Goal: Task Accomplishment & Management: Complete application form

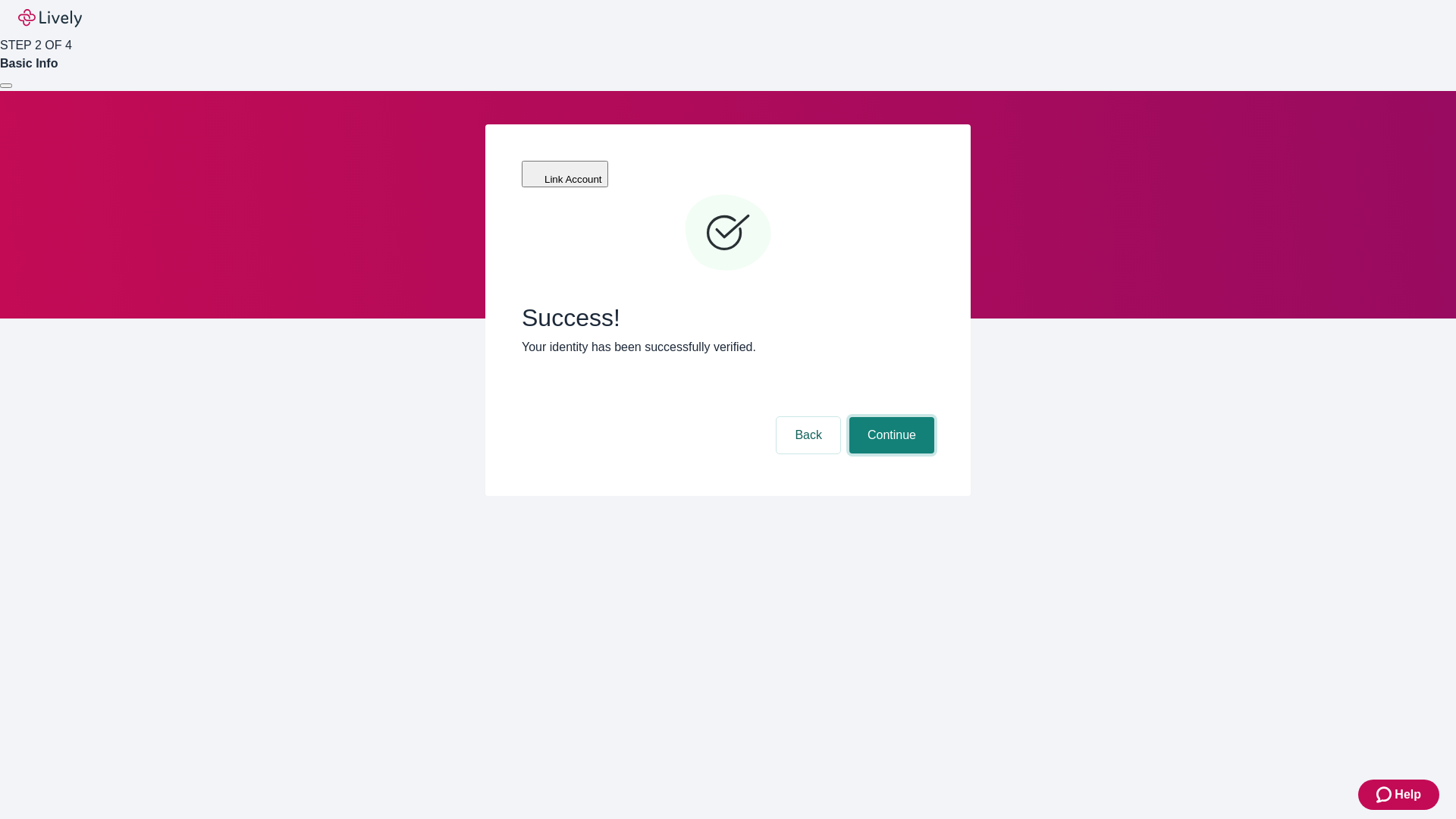
click at [889, 417] on button "Continue" at bounding box center [892, 435] width 85 height 36
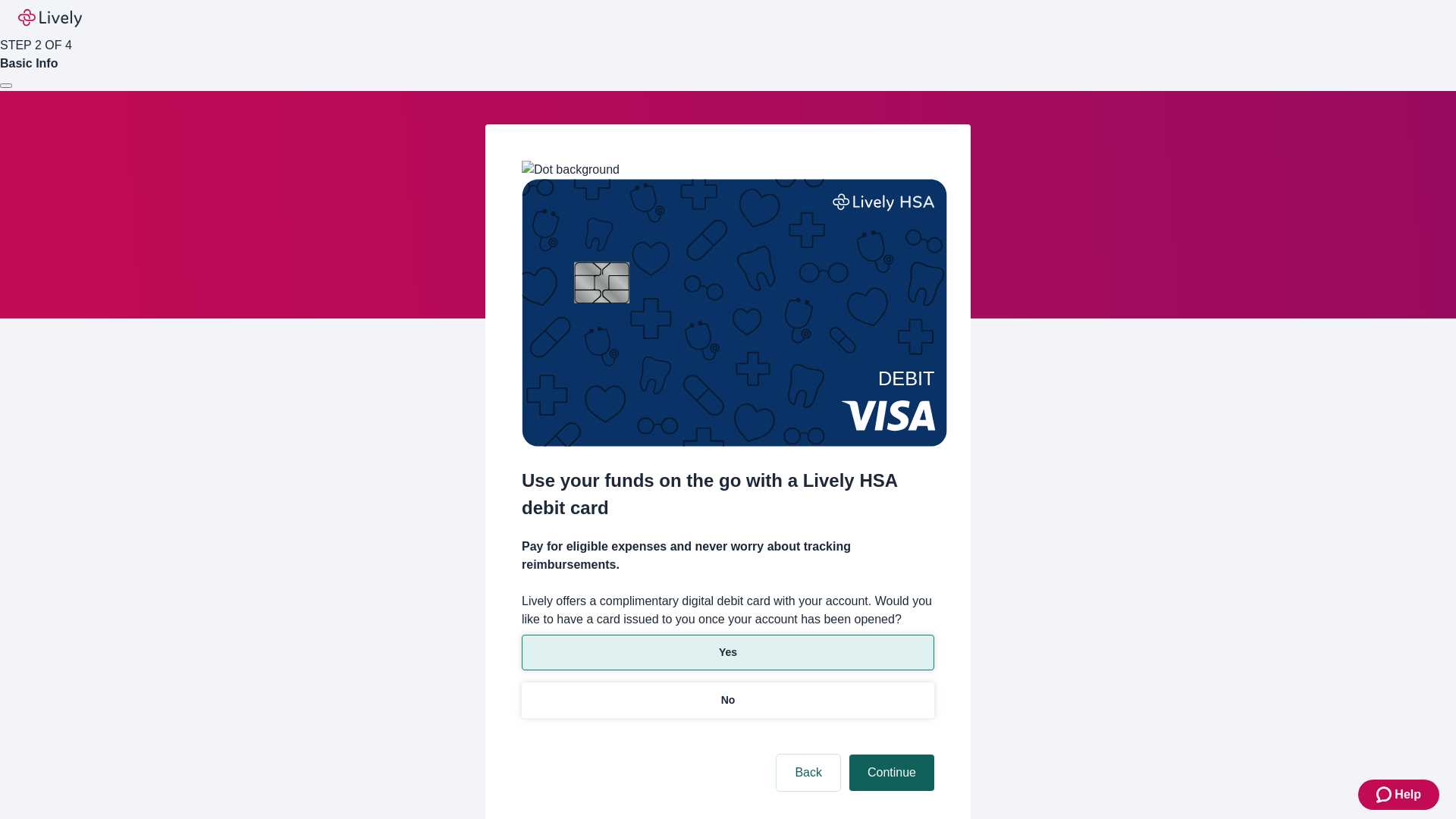
click at [727, 644] on p "Yes" at bounding box center [728, 652] width 19 height 16
click at [889, 755] on button "Continue" at bounding box center [892, 773] width 85 height 36
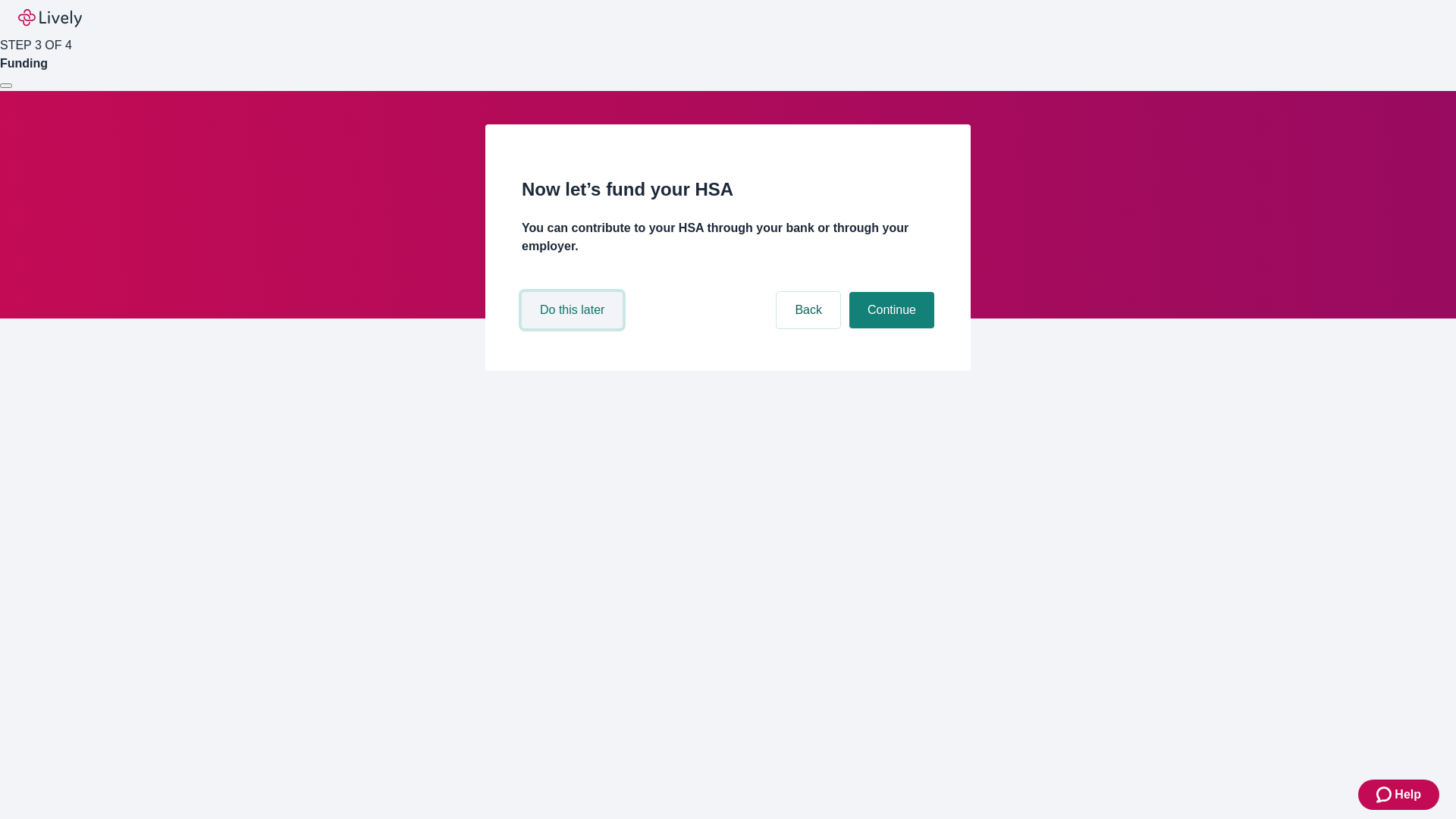
click at [574, 329] on button "Do this later" at bounding box center [572, 310] width 101 height 36
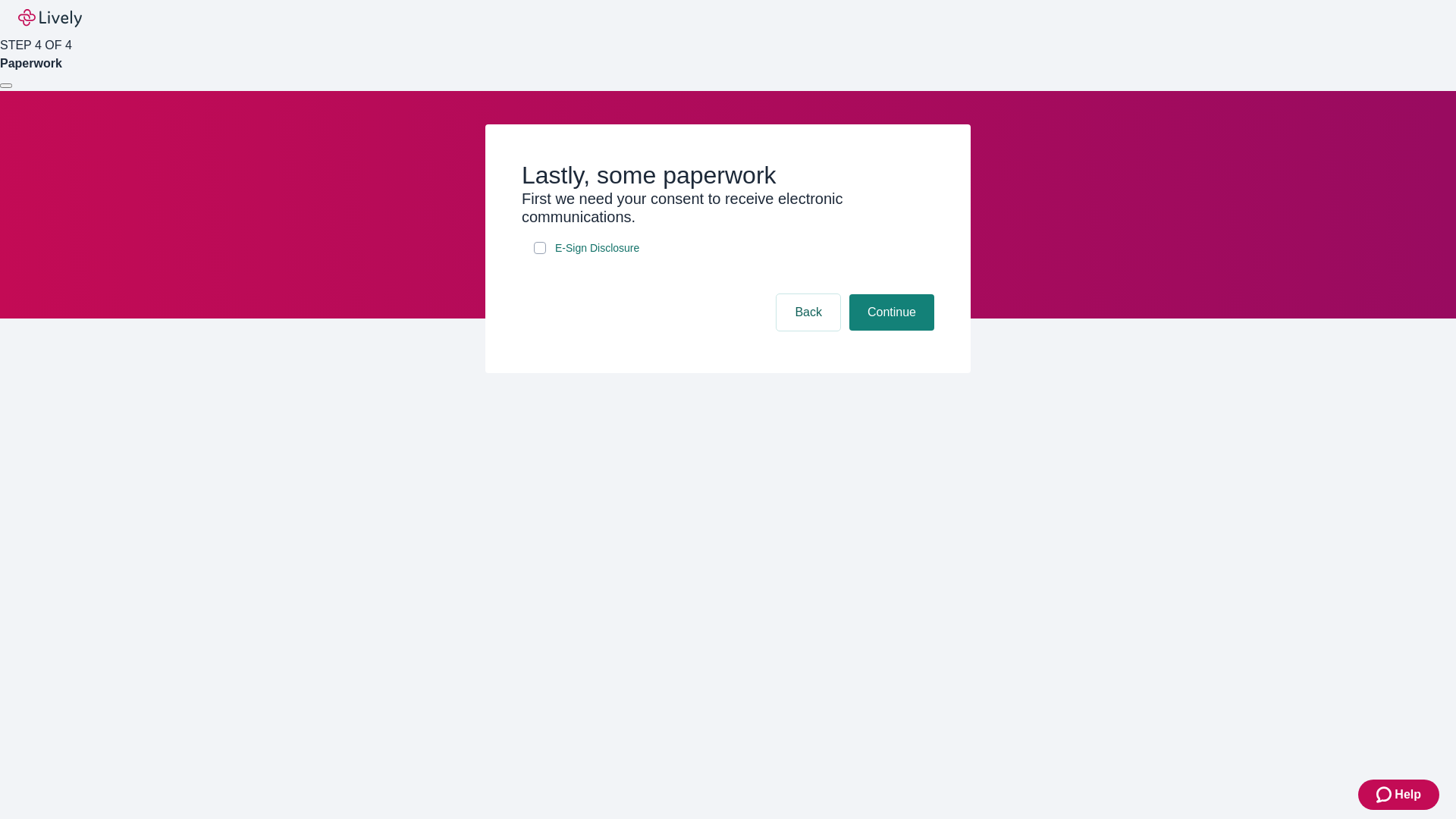
click at [540, 254] on input "E-Sign Disclosure" at bounding box center [540, 248] width 12 height 12
checkbox input "true"
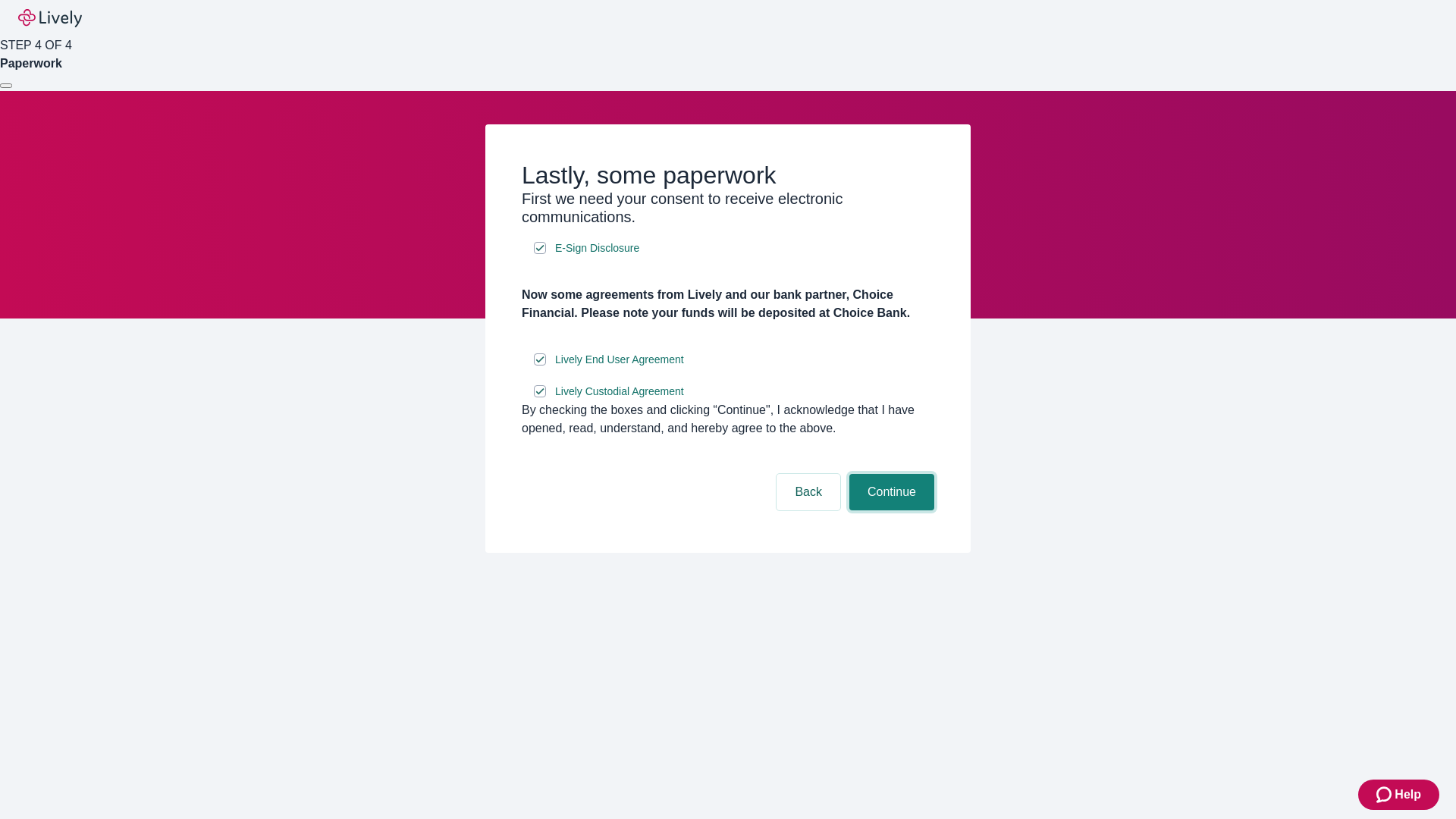
click at [889, 510] on button "Continue" at bounding box center [892, 492] width 85 height 36
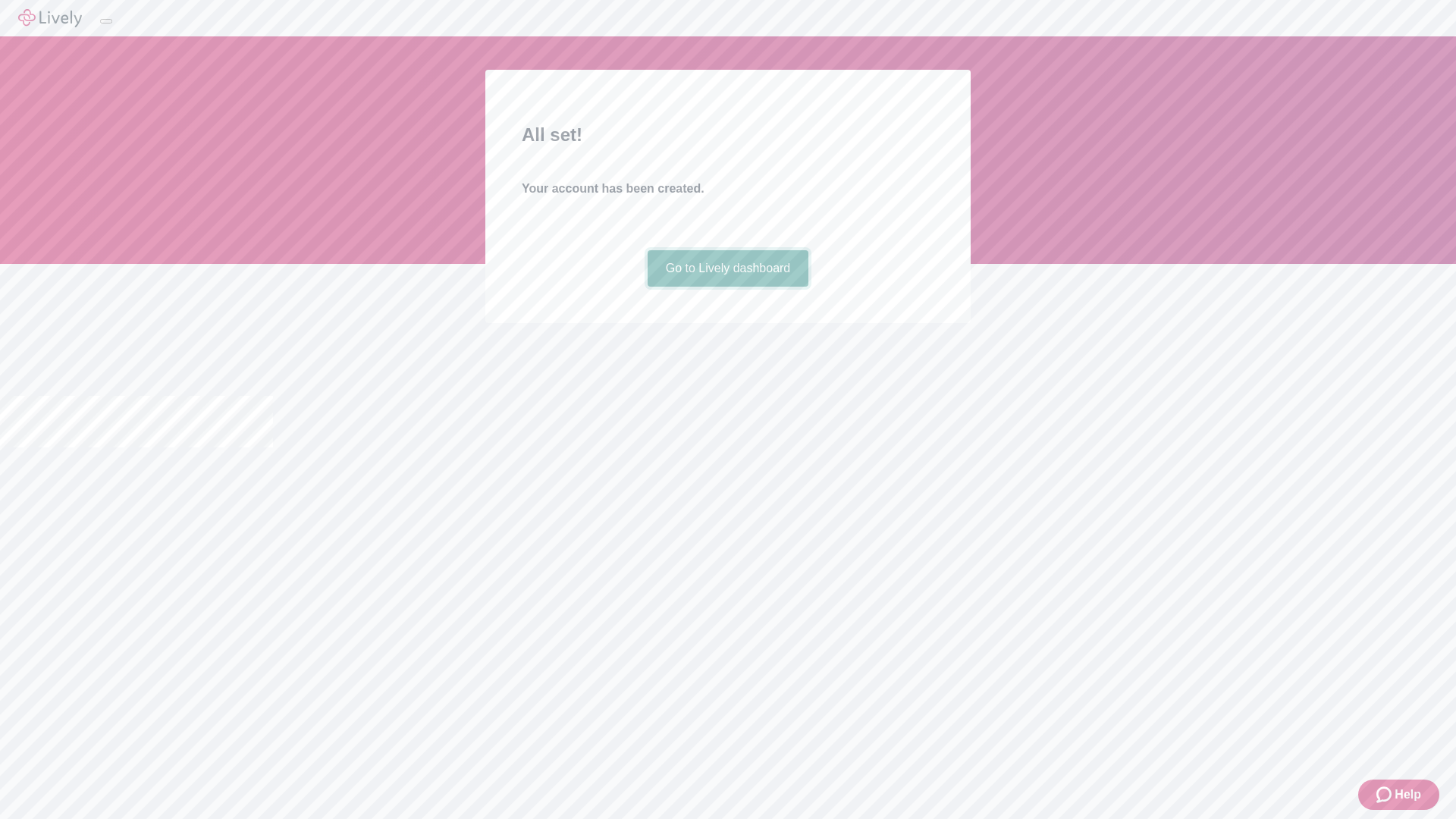
click at [727, 287] on link "Go to Lively dashboard" at bounding box center [728, 268] width 162 height 36
